Goal: Task Accomplishment & Management: Complete application form

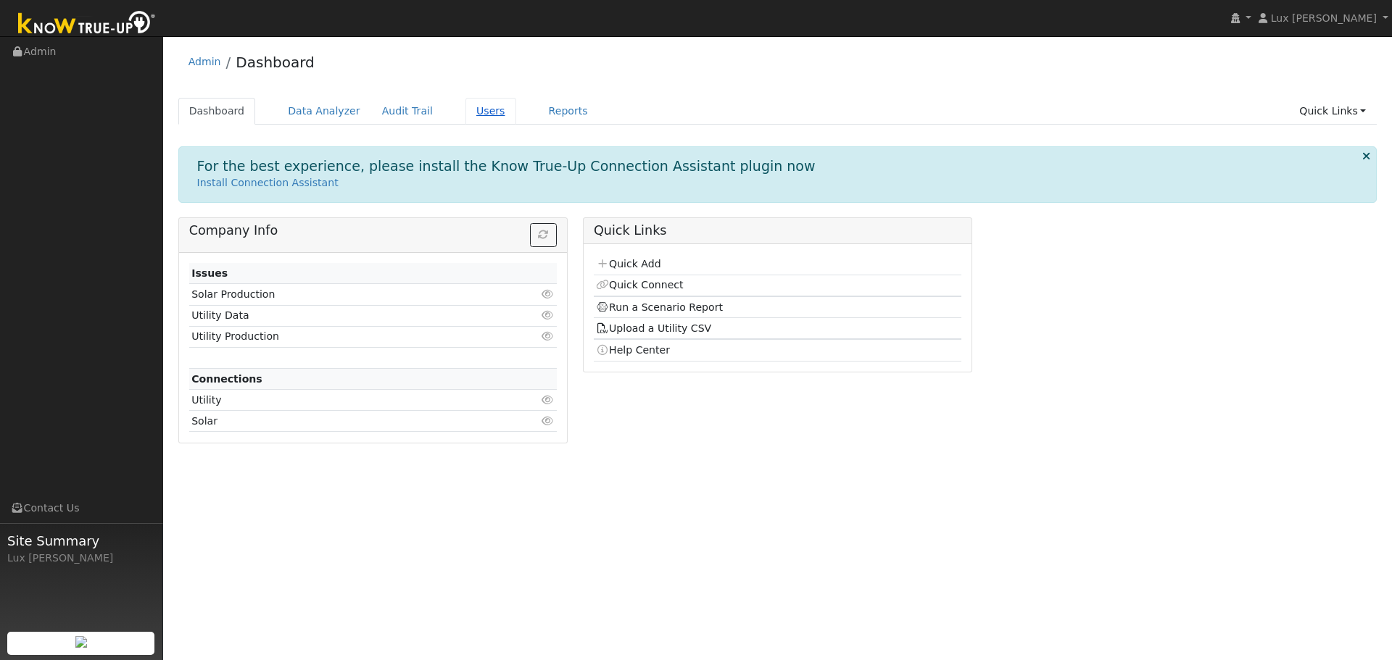
click at [465, 115] on link "Users" at bounding box center [490, 111] width 51 height 27
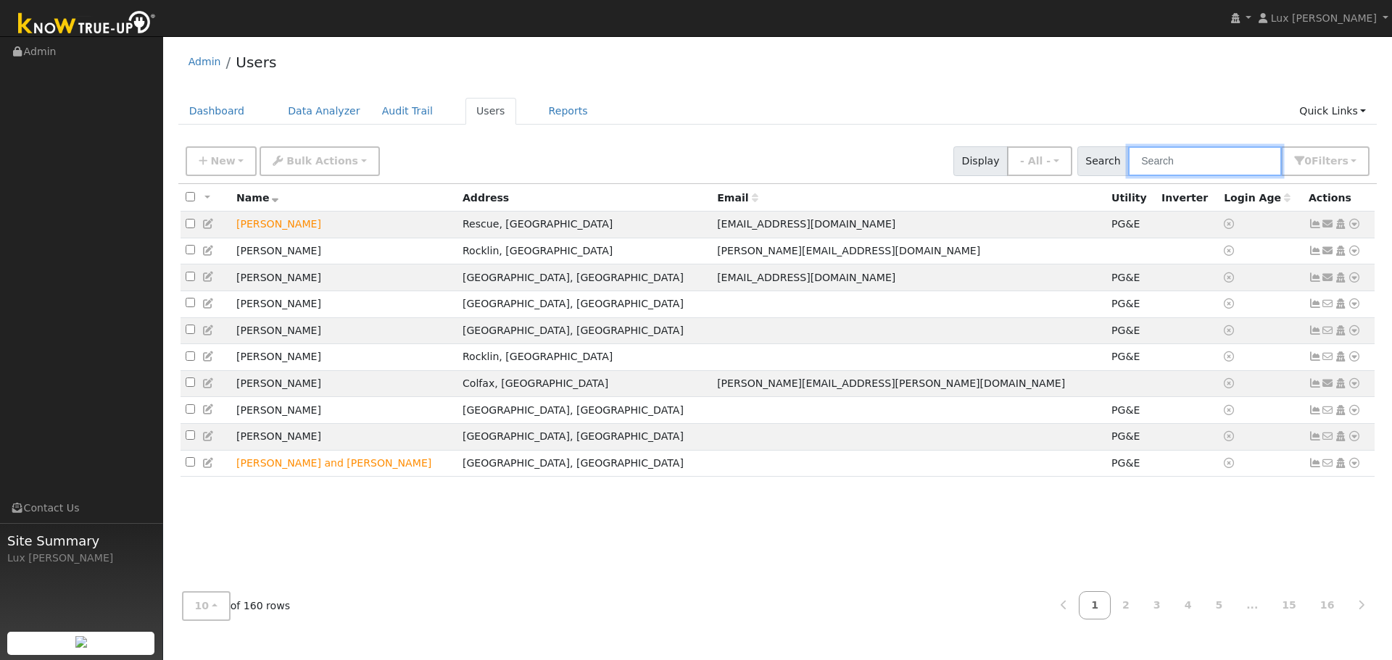
click at [1181, 159] on input "text" at bounding box center [1205, 161] width 154 height 30
type input "j"
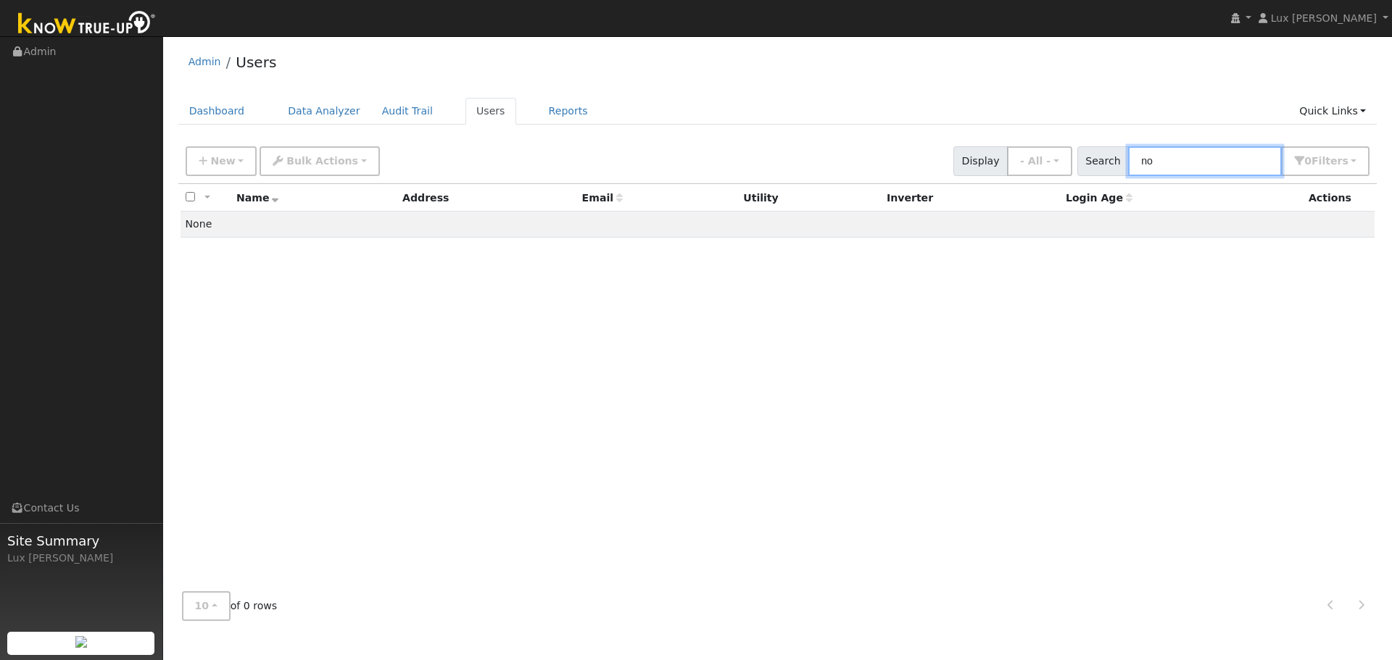
type input "n"
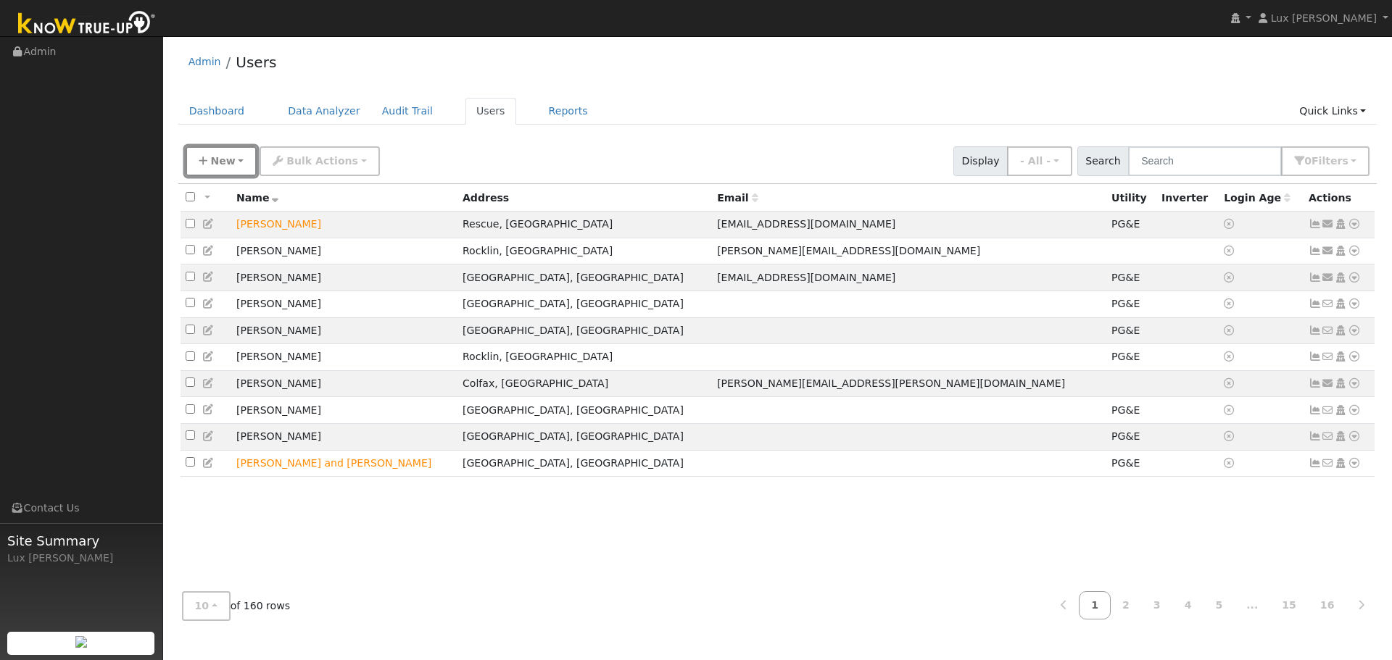
click at [233, 160] on button "New" at bounding box center [222, 161] width 72 height 30
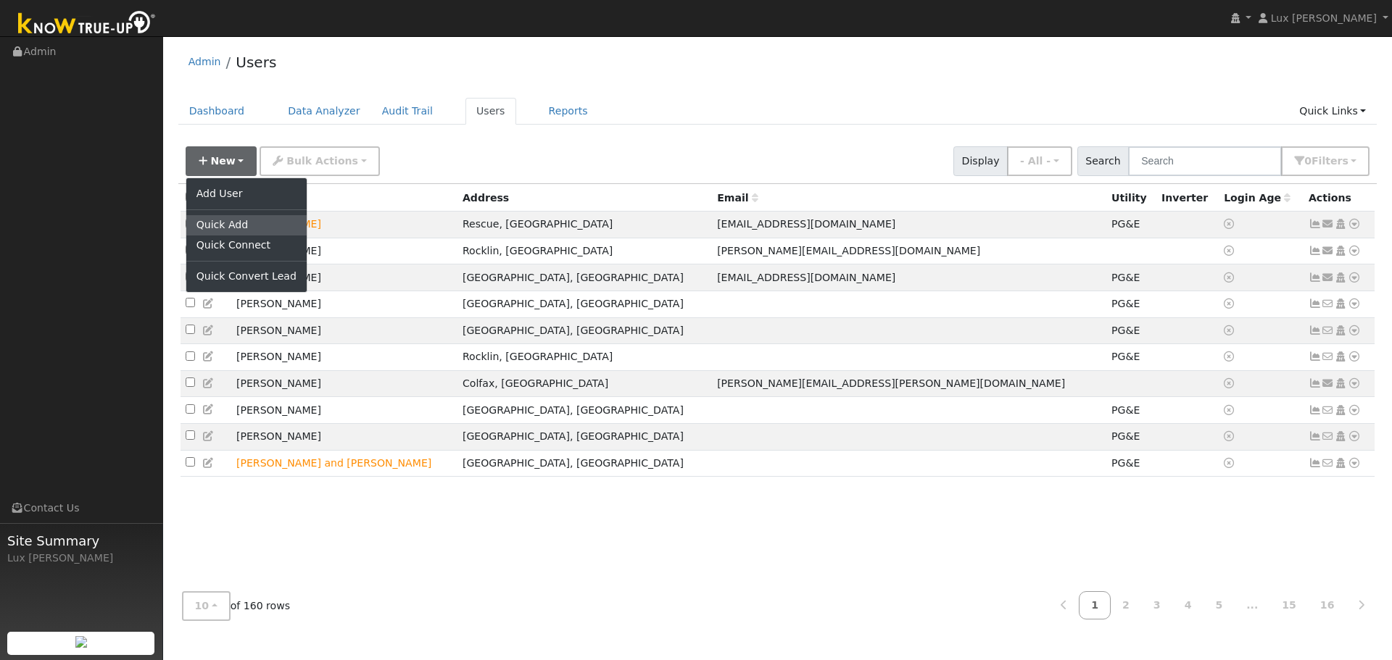
click at [250, 228] on link "Quick Add" at bounding box center [246, 225] width 120 height 20
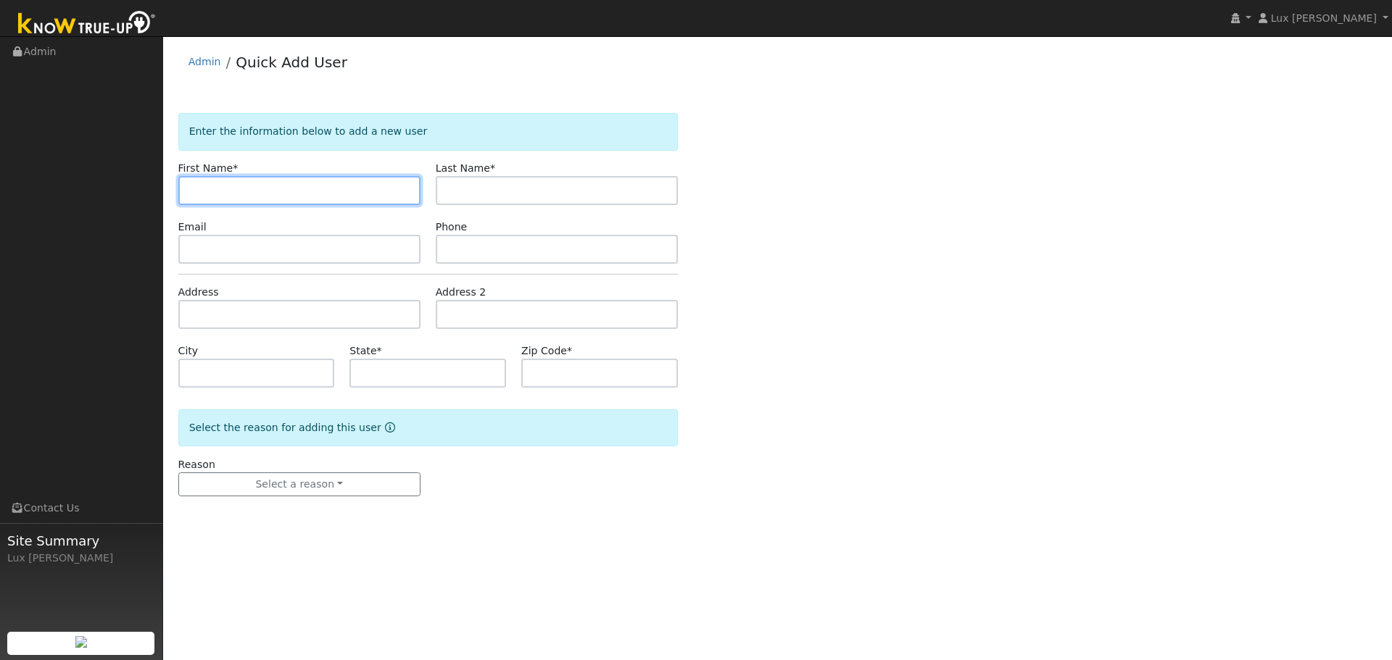
paste input "[PERSON_NAME]"
drag, startPoint x: 255, startPoint y: 201, endPoint x: 225, endPoint y: 208, distance: 30.6
click at [225, 208] on form "Enter the information below to add a new user First Name * Joseph Noby Last Nam…" at bounding box center [427, 319] width 499 height 412
type input "Joseph"
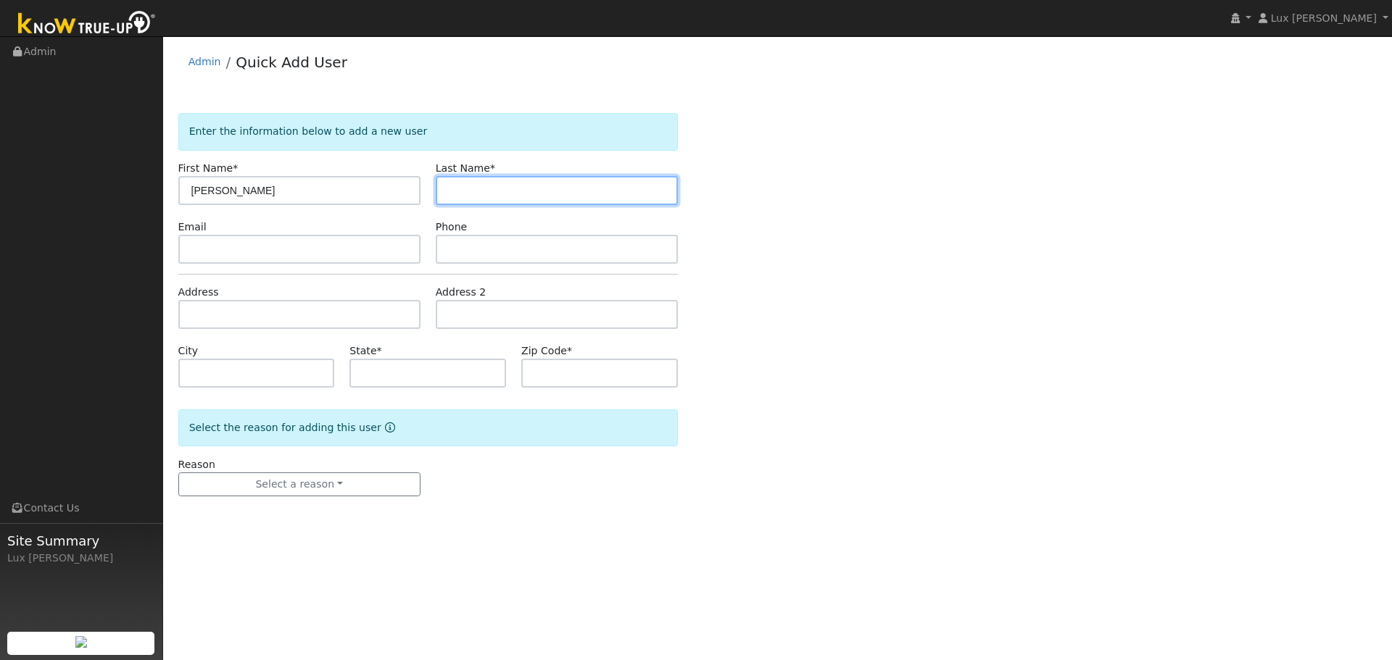
click at [499, 186] on input "text" at bounding box center [557, 190] width 242 height 29
paste input "Noby"
type input "Noby"
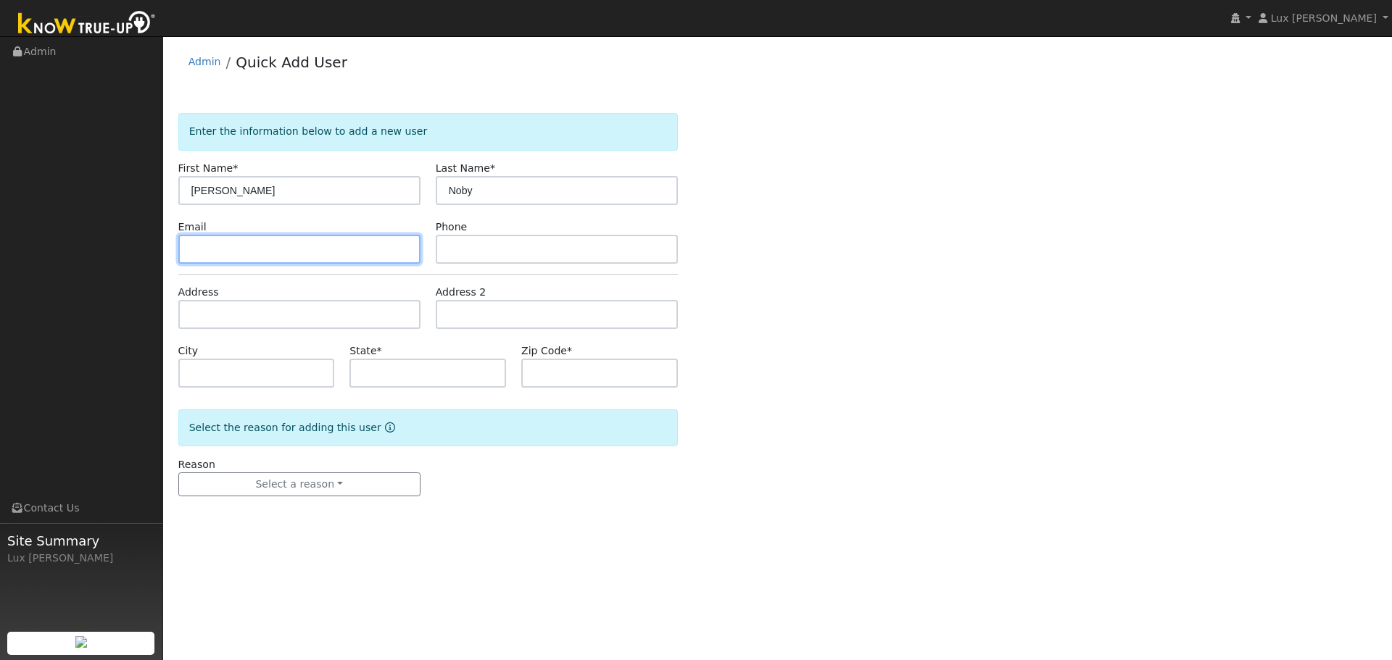
click at [238, 245] on input "text" at bounding box center [299, 249] width 242 height 29
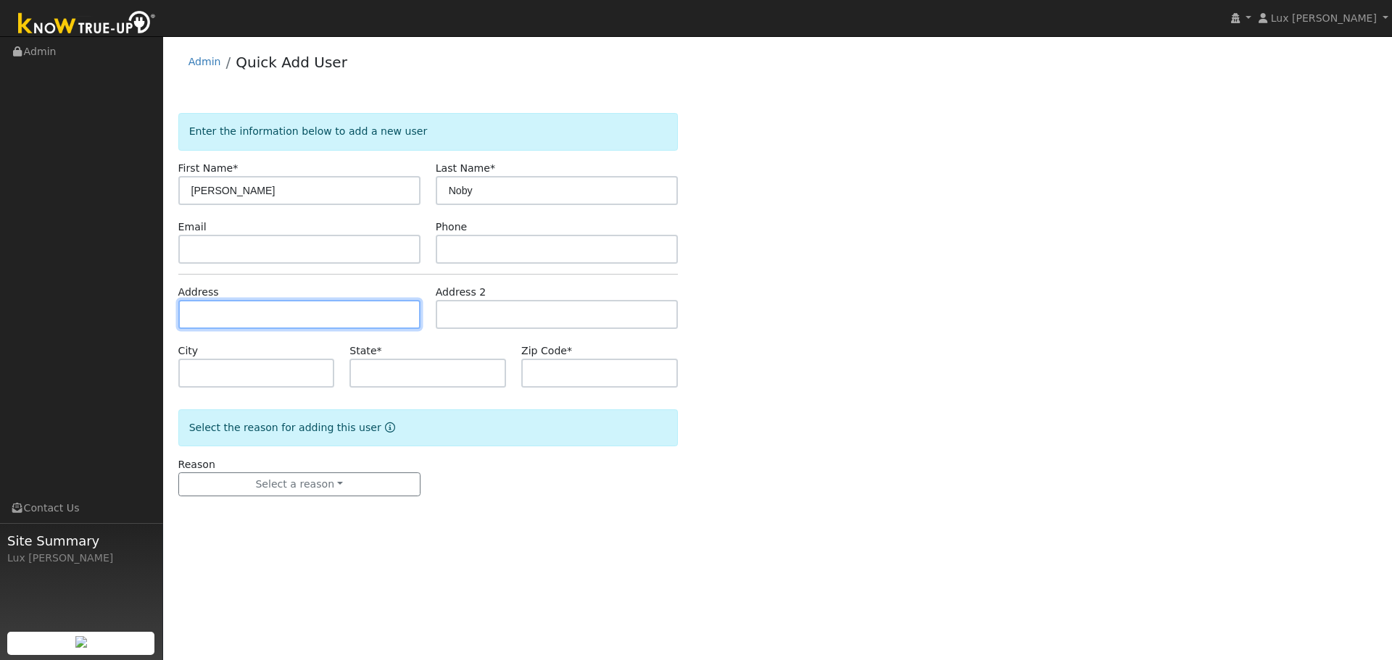
click at [239, 312] on input "text" at bounding box center [299, 314] width 242 height 29
paste input "7604 Sangiovese Drive El Dorado Hills, CA 95762 USA"
type input "7604 Sangiovese Drive"
type input "El Dorado Hills"
type input "CA"
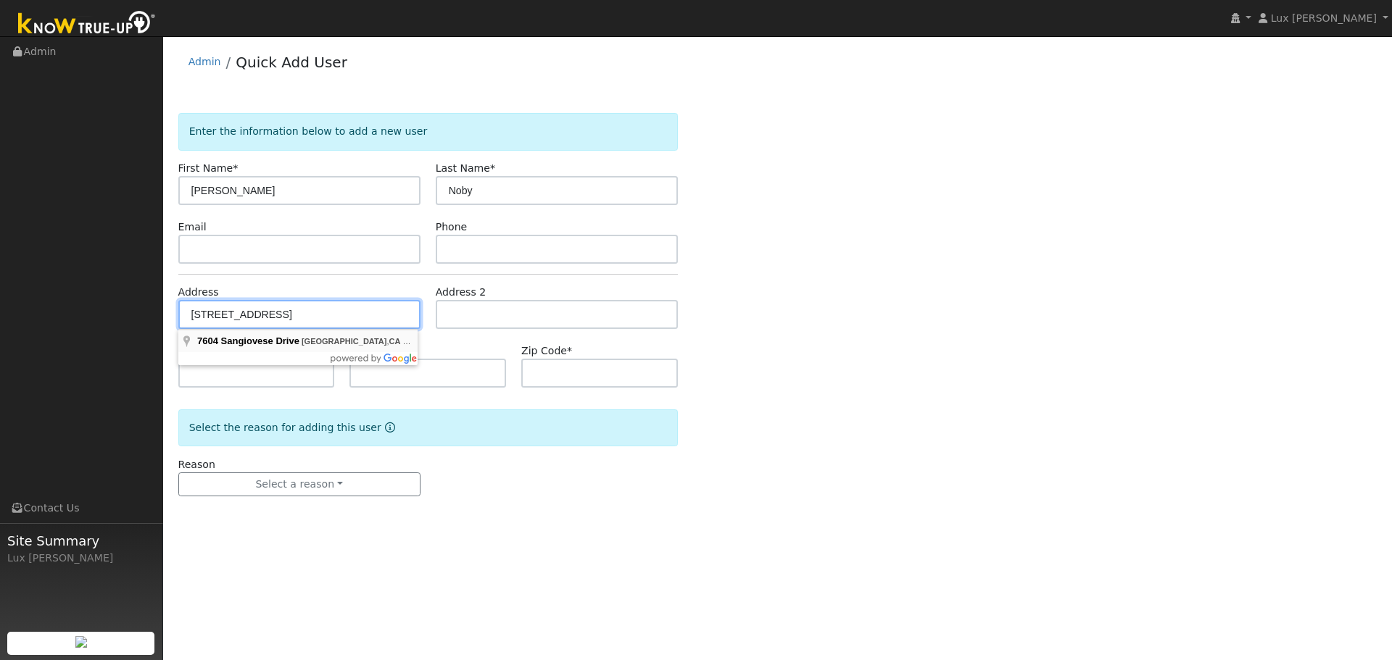
type input "95762"
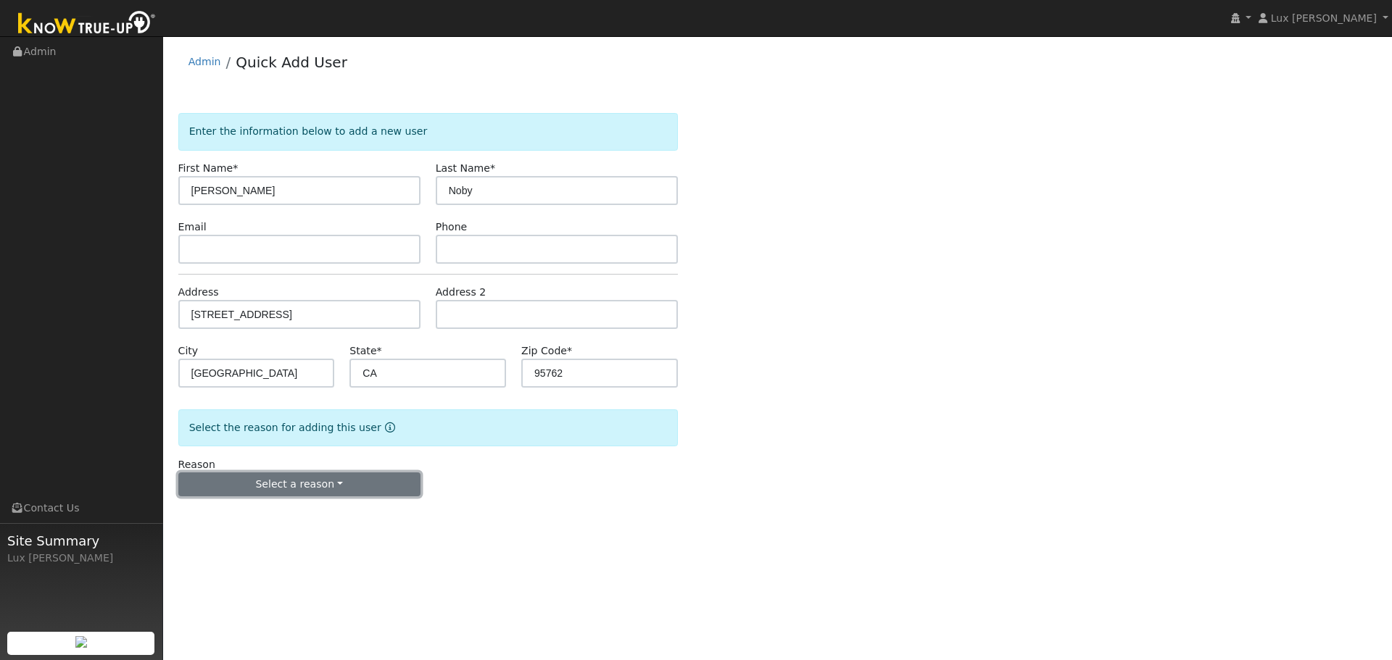
click at [353, 489] on button "Select a reason" at bounding box center [299, 485] width 242 height 25
drag, startPoint x: 278, startPoint y: 541, endPoint x: 452, endPoint y: 453, distance: 194.8
click at [278, 540] on link "New customer adding solar" at bounding box center [259, 535] width 160 height 20
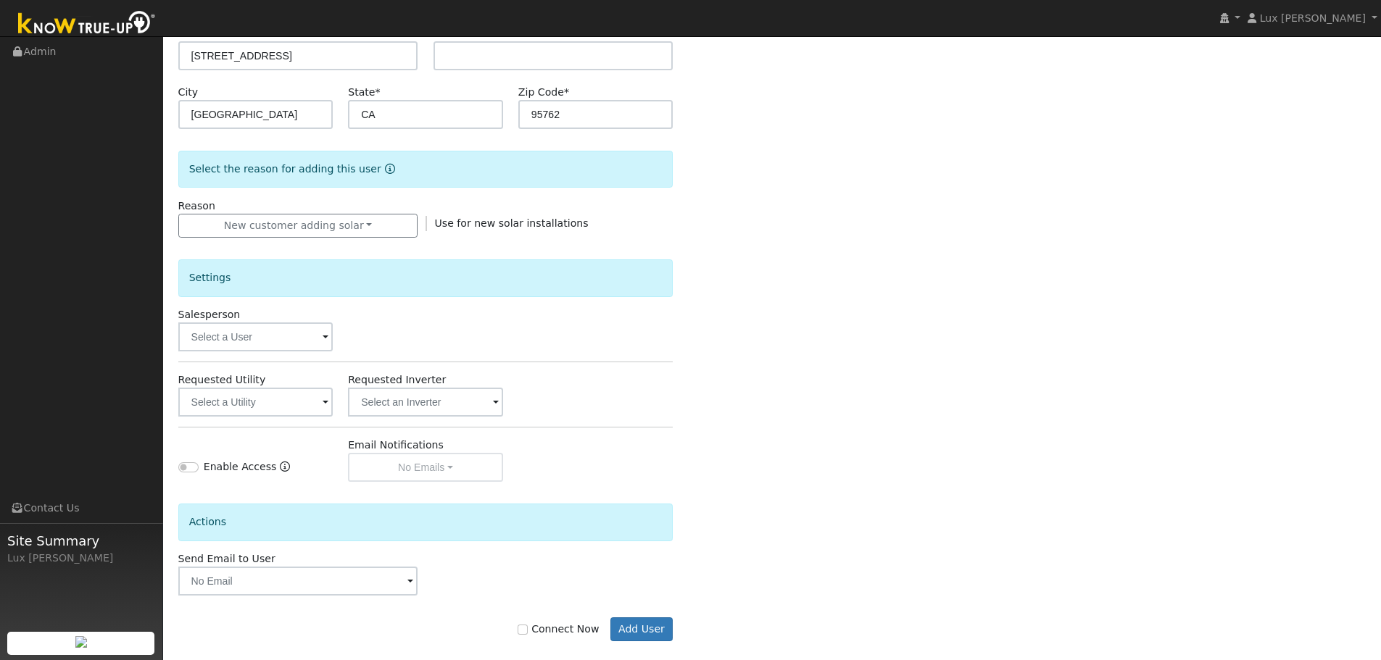
scroll to position [276, 0]
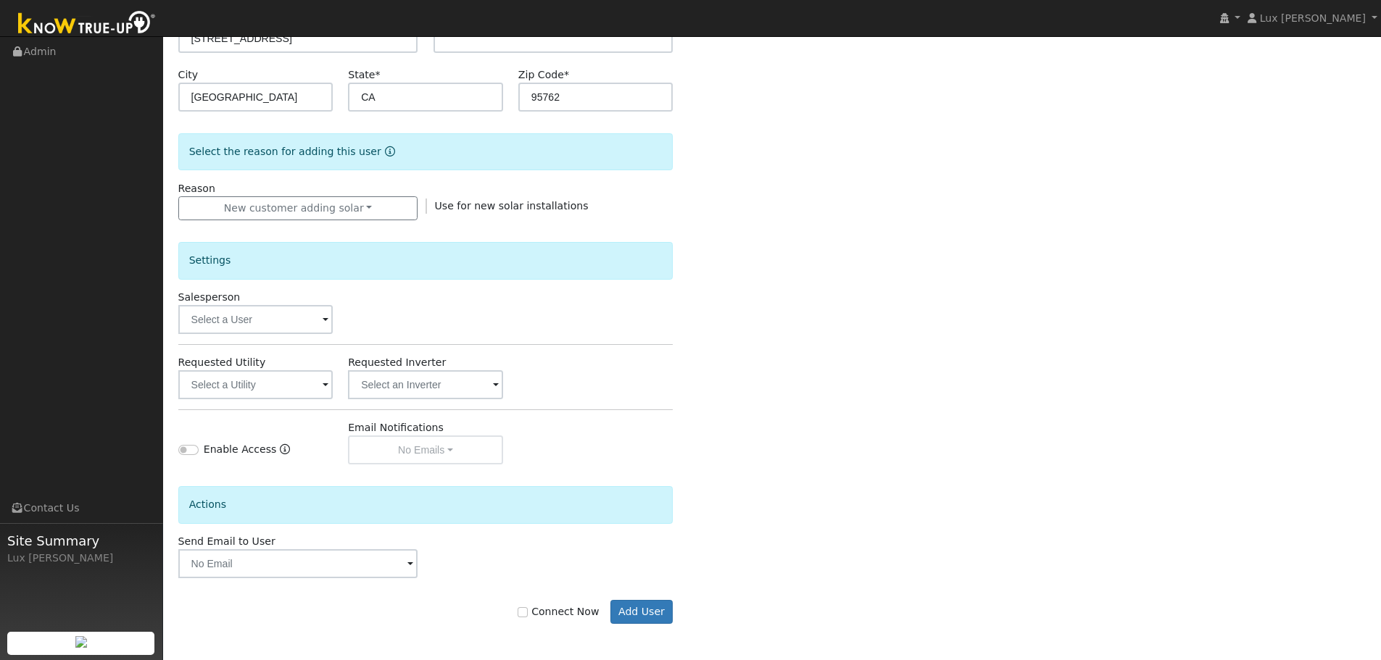
click at [539, 609] on label "Connect Now" at bounding box center [558, 611] width 81 height 15
click at [528, 609] on input "Connect Now" at bounding box center [523, 612] width 10 height 10
click at [275, 375] on input "text" at bounding box center [255, 384] width 155 height 29
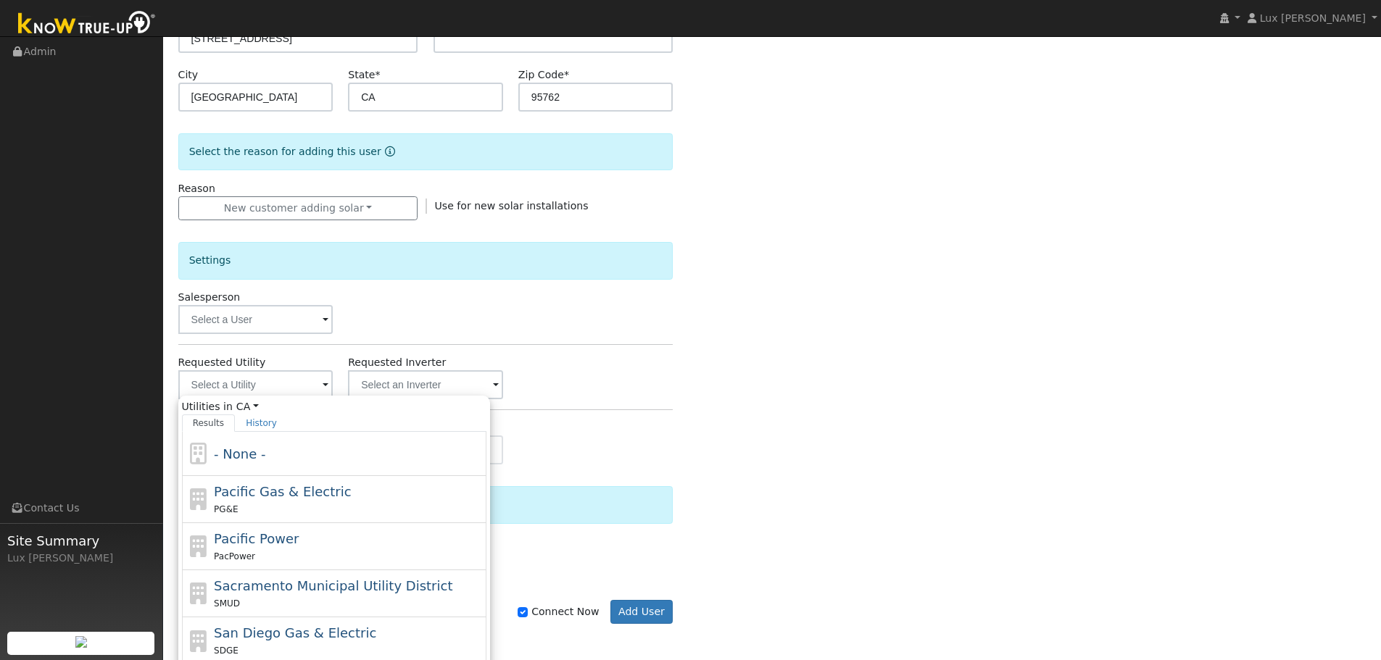
click at [522, 610] on div "Connect Now Add User" at bounding box center [425, 612] width 510 height 25
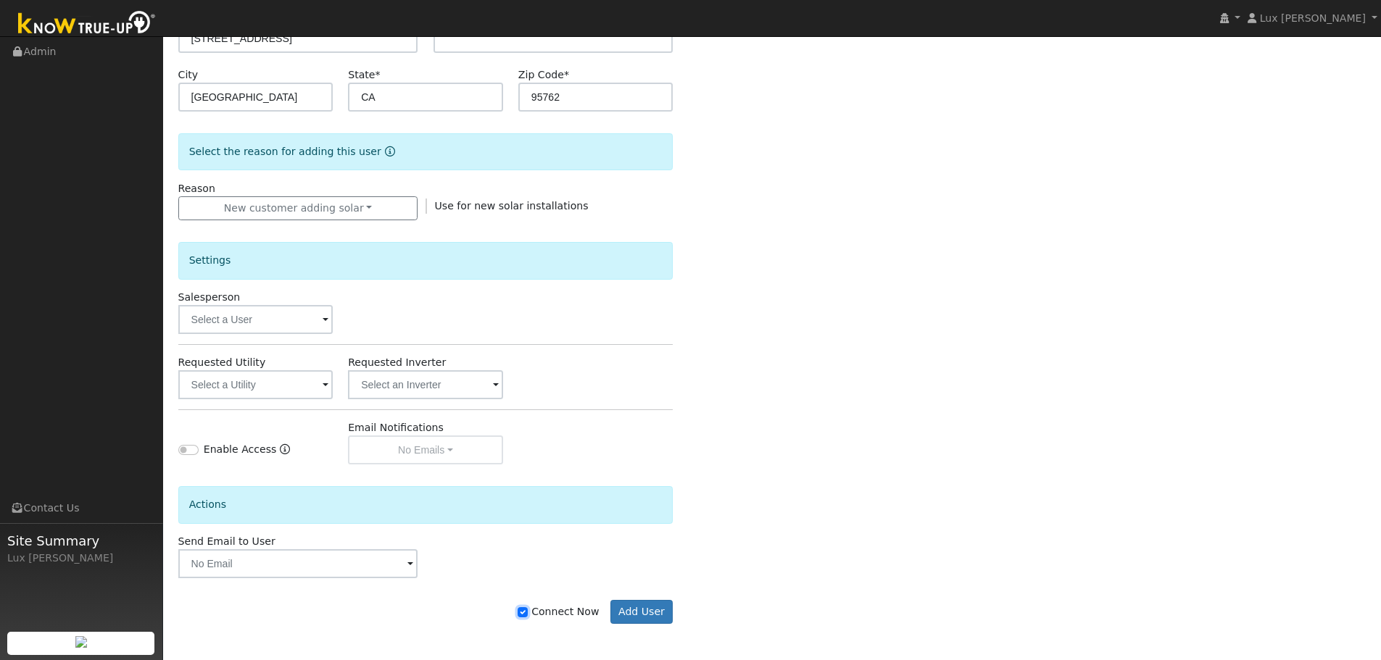
click at [528, 612] on input "Connect Now" at bounding box center [523, 612] width 10 height 10
drag, startPoint x: 541, startPoint y: 612, endPoint x: 416, endPoint y: 535, distance: 147.4
click at [539, 612] on label "Connect Now" at bounding box center [558, 611] width 81 height 15
click at [528, 612] on input "Connect Now" at bounding box center [523, 612] width 10 height 10
checkbox input "true"
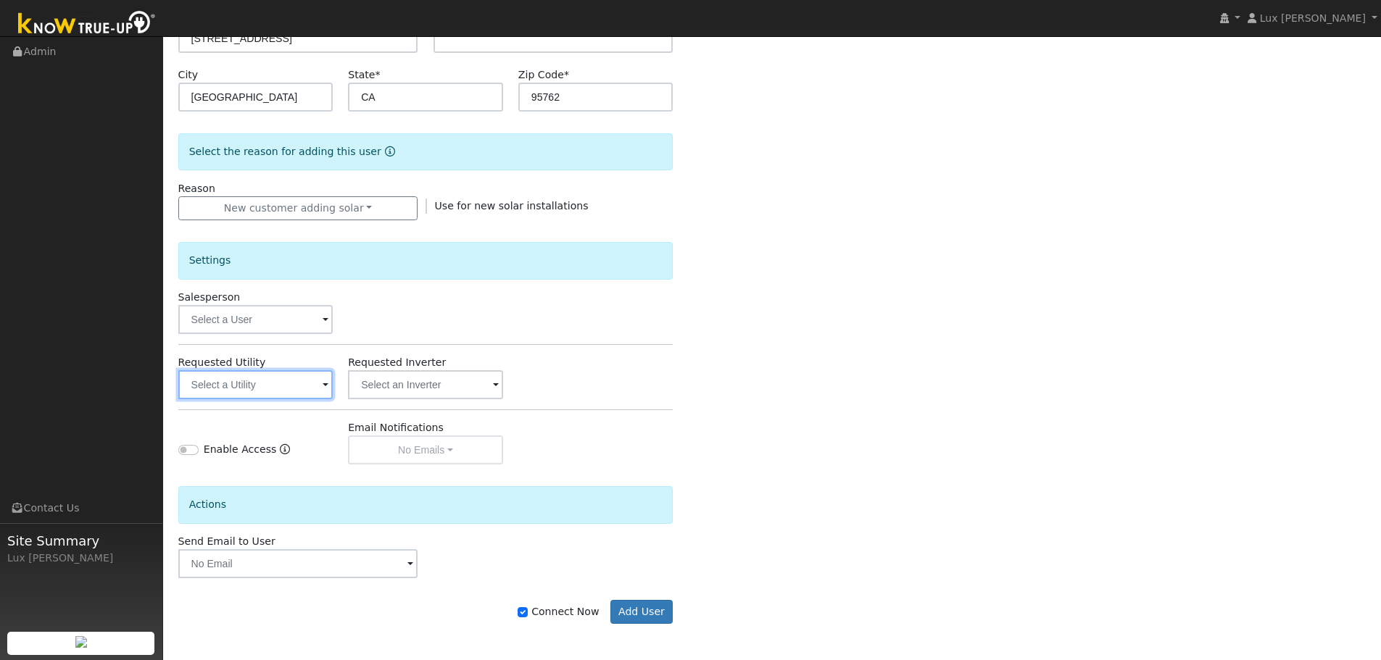
click at [261, 386] on input "text" at bounding box center [255, 384] width 155 height 29
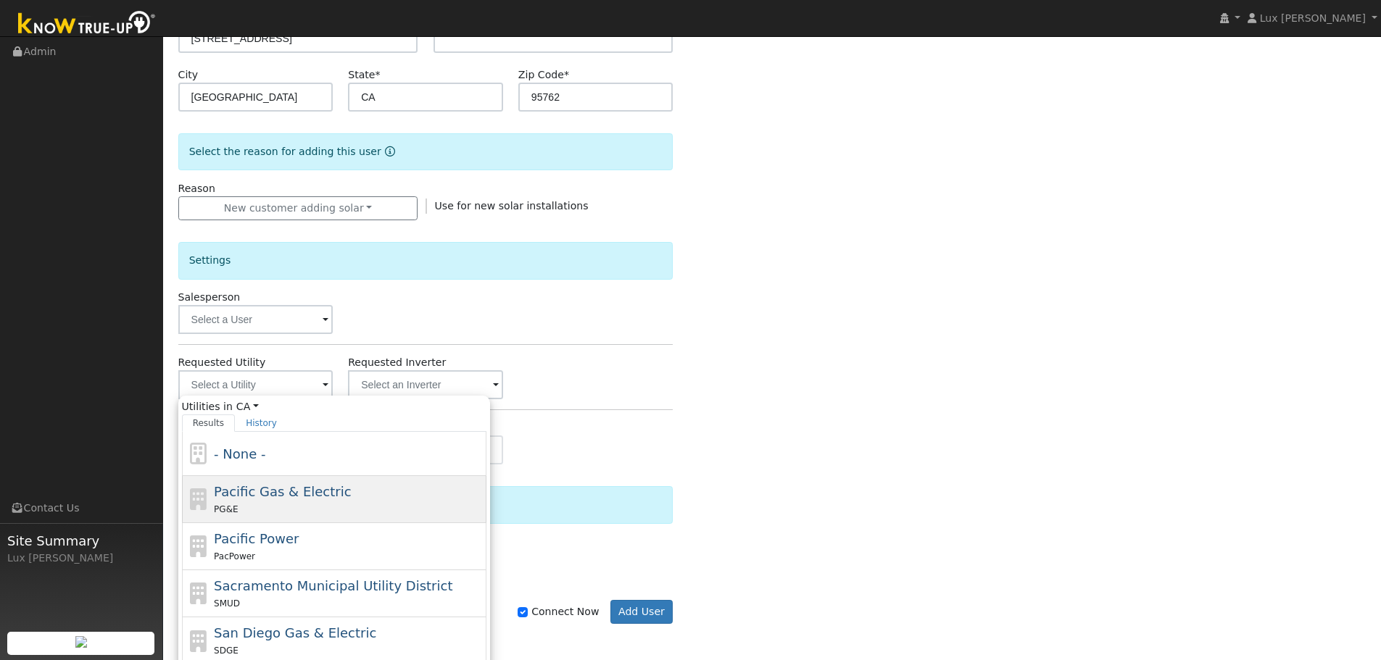
click at [290, 491] on span "Pacific Gas & Electric" at bounding box center [282, 491] width 137 height 15
type input "Pacific Gas & Electric"
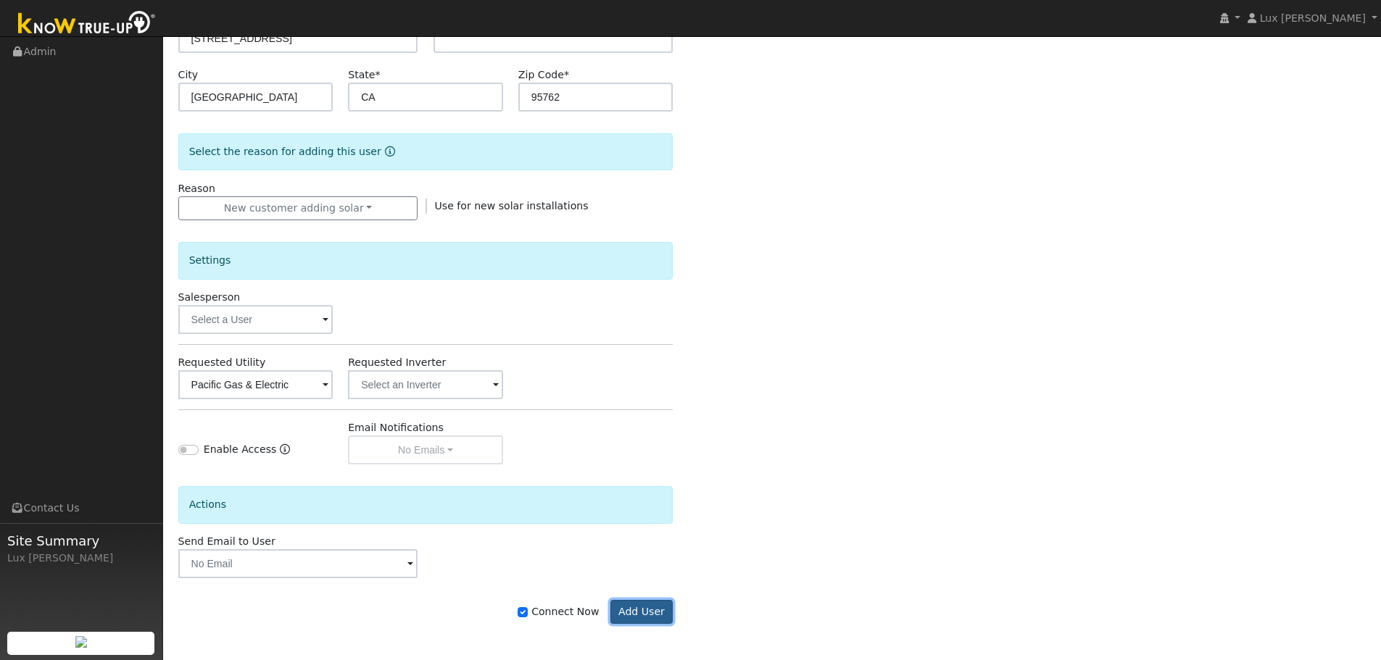
click at [651, 614] on button "Add User" at bounding box center [641, 612] width 63 height 25
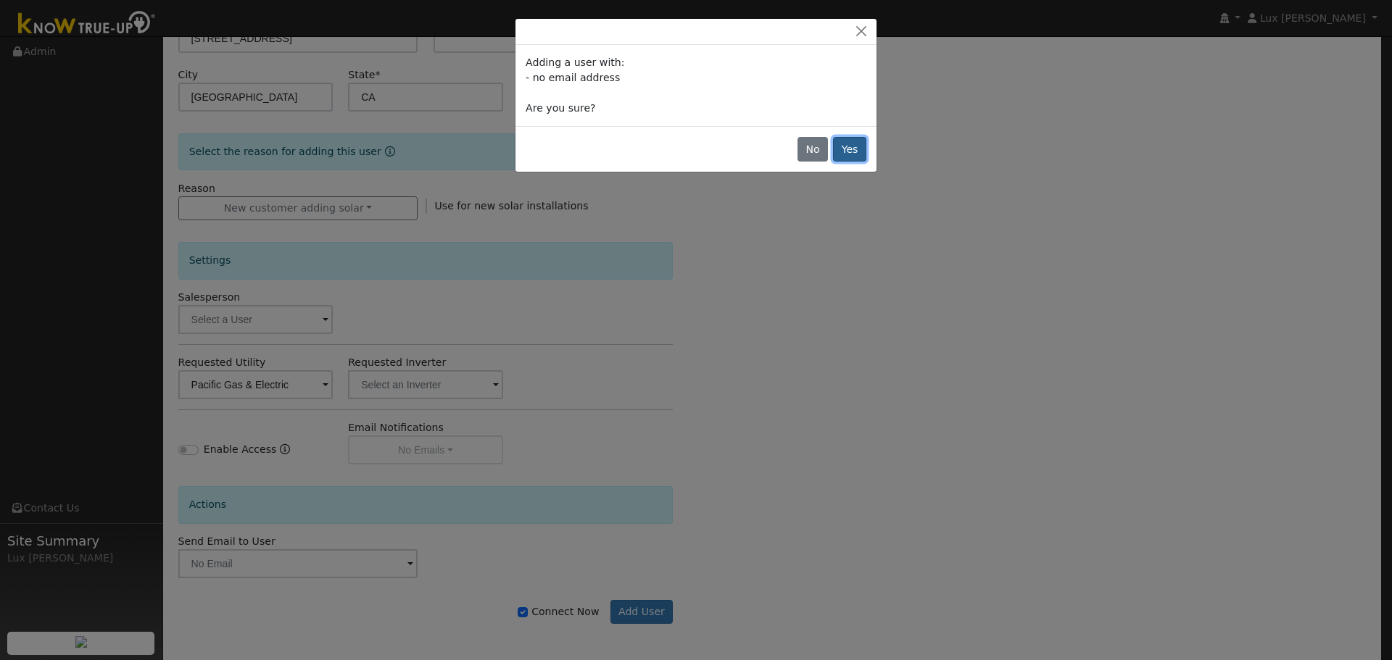
click at [848, 151] on button "Yes" at bounding box center [849, 149] width 33 height 25
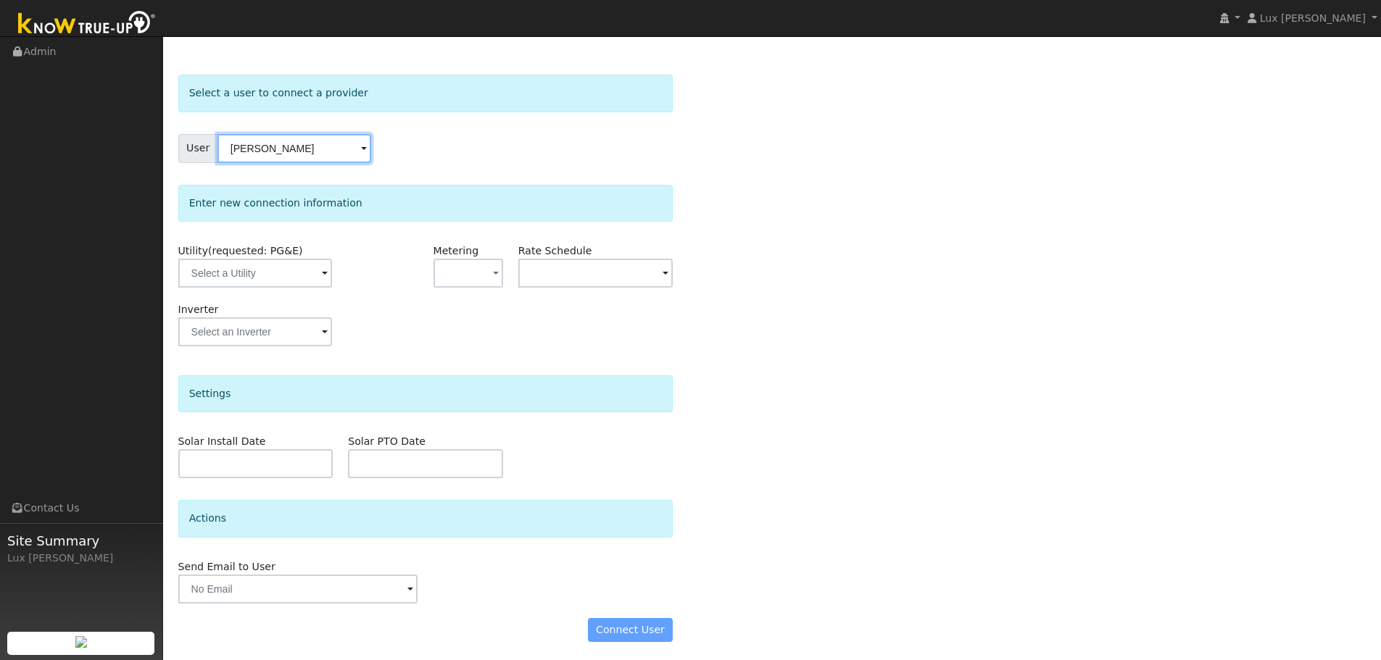
scroll to position [42, 0]
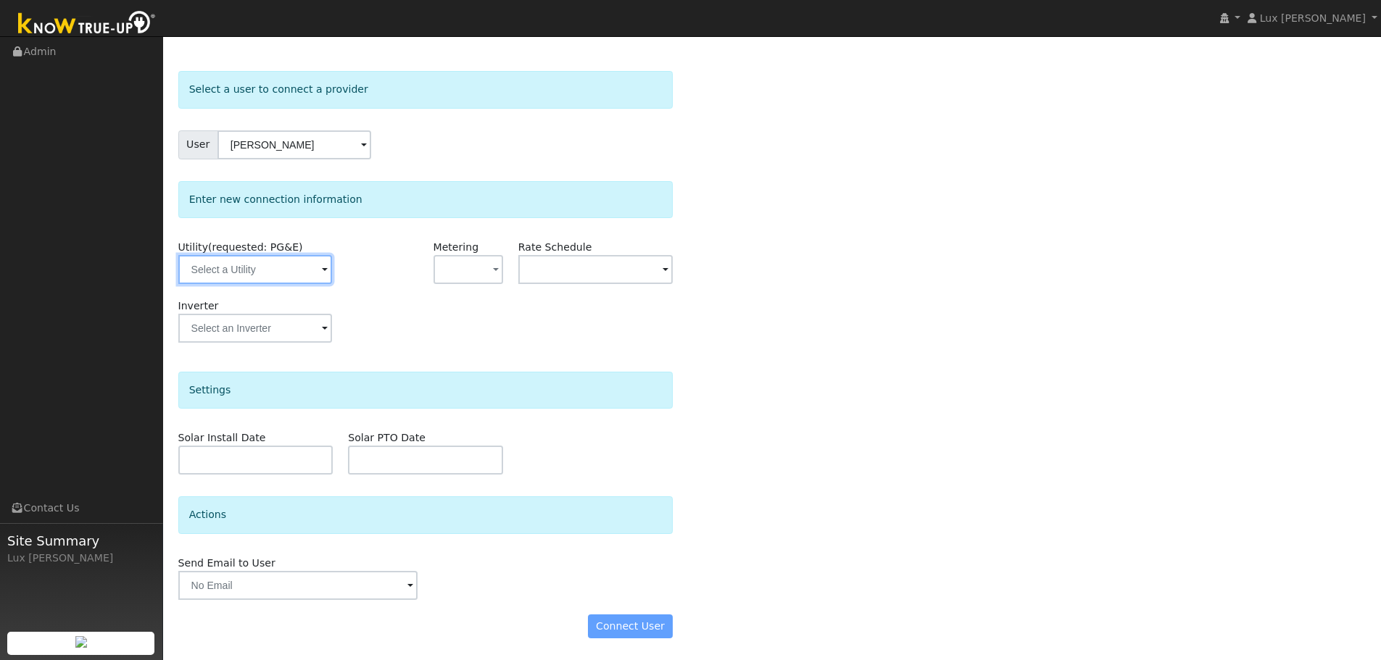
click at [291, 269] on input "text" at bounding box center [255, 269] width 154 height 29
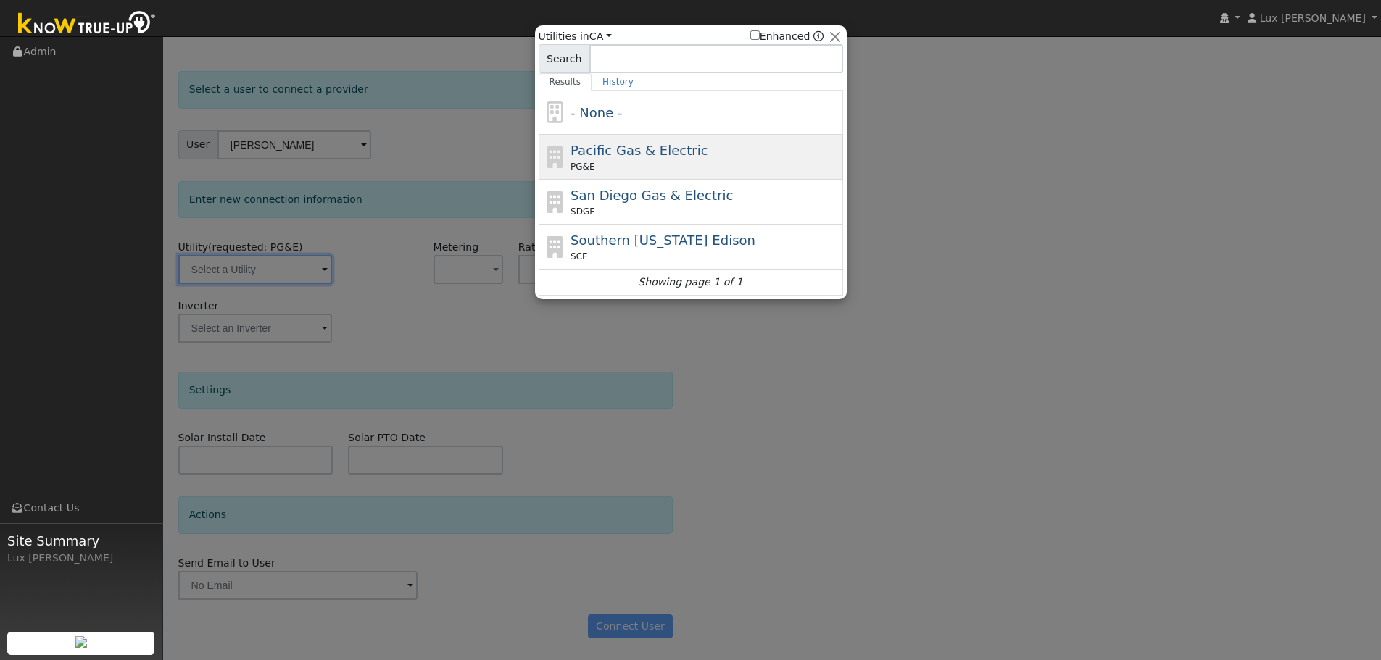
click at [702, 154] on div "Pacific Gas & Electric PG&E" at bounding box center [704, 157] width 269 height 33
type input "PG&E"
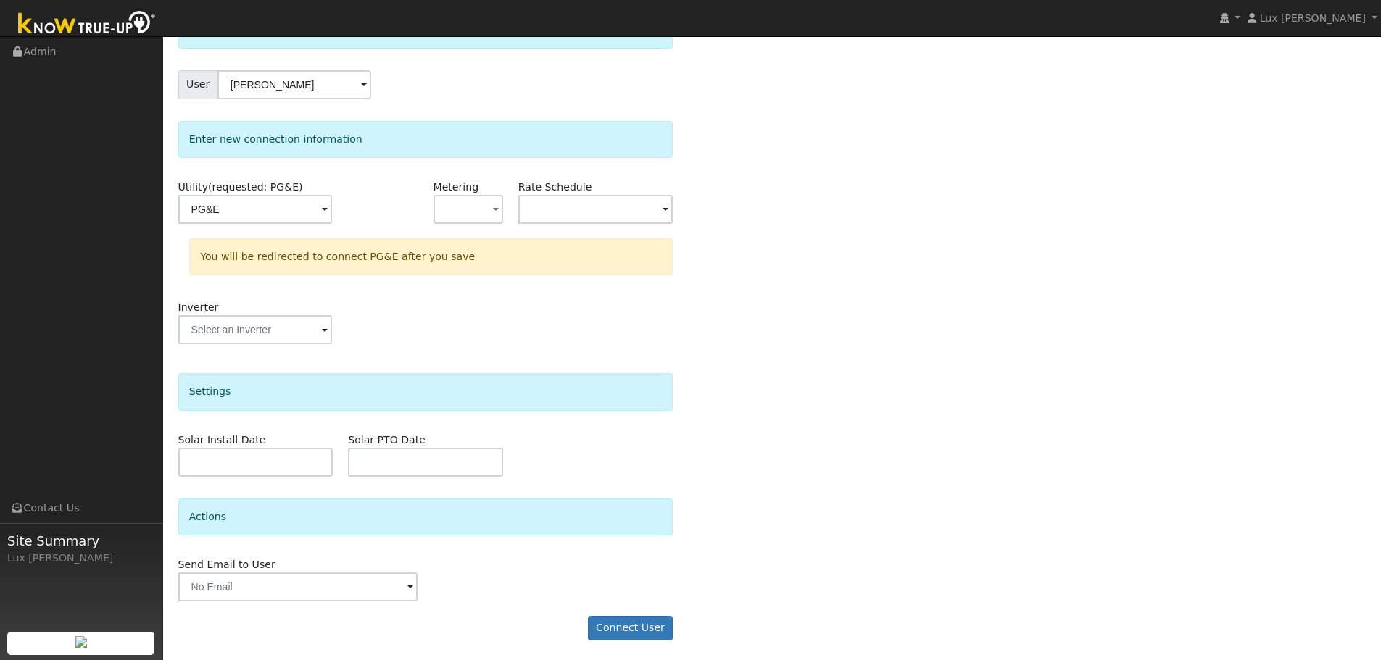
scroll to position [104, 0]
click at [629, 626] on button "Connect User" at bounding box center [631, 626] width 86 height 25
